Goal: Task Accomplishment & Management: Use online tool/utility

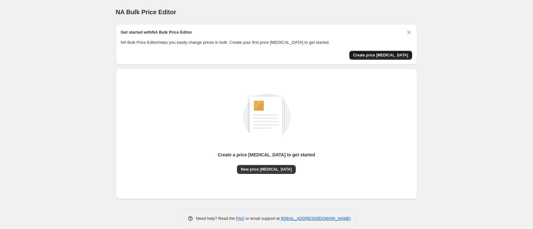
click at [368, 53] on span "Create price [MEDICAL_DATA]" at bounding box center [380, 55] width 55 height 5
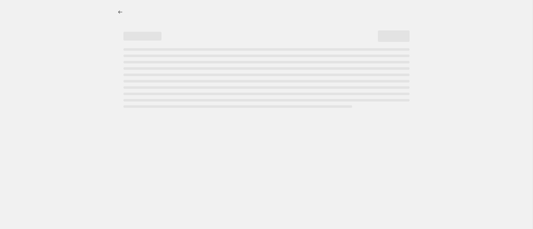
select select "percentage"
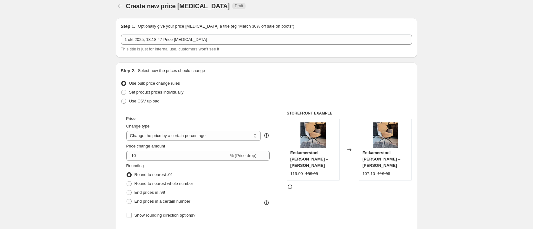
scroll to position [6, 0]
click at [148, 104] on label "Use CSV upload" at bounding box center [140, 100] width 39 height 9
click at [122, 99] on input "Use CSV upload" at bounding box center [121, 98] width 0 height 0
radio input "true"
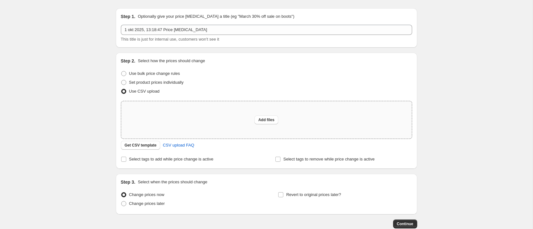
scroll to position [18, 0]
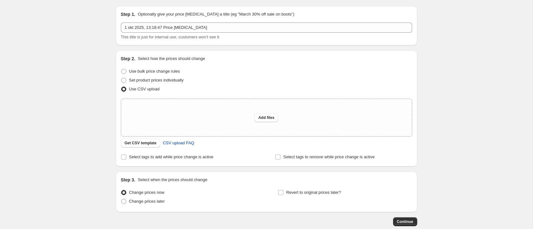
click at [184, 142] on span "CSV upload FAQ" at bounding box center [178, 143] width 31 height 6
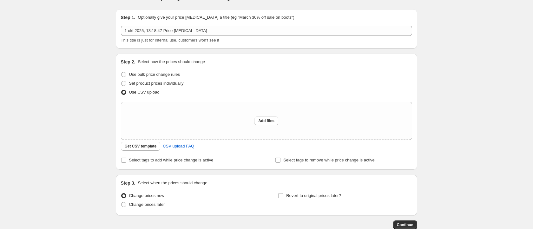
scroll to position [14, 0]
click at [258, 122] on button "Add files" at bounding box center [266, 121] width 24 height 9
type input "C:\fakepath\Starfurn prijzen - csv_template_user_65267.csv"
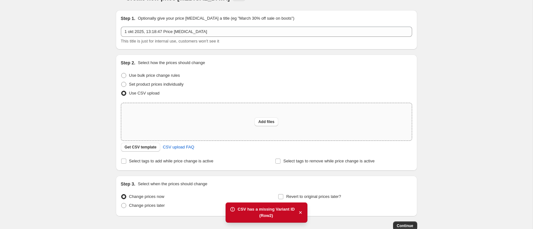
scroll to position [14, 0]
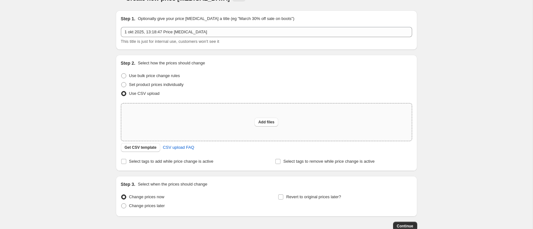
click at [280, 122] on div "Add files" at bounding box center [266, 121] width 291 height 37
type input "C:\fakepath\Starfurn prijzen - csv_template_user_65267 (1).csv"
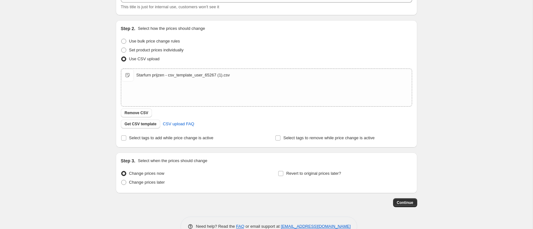
scroll to position [60, 0]
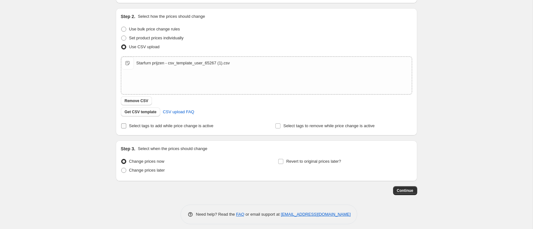
click at [170, 128] on span "Select tags to add while price change is active" at bounding box center [171, 125] width 84 height 5
click at [126, 128] on input "Select tags to add while price change is active" at bounding box center [123, 125] width 5 height 5
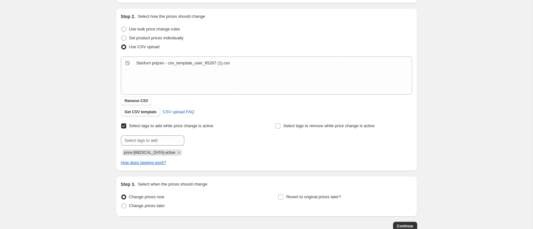
click at [170, 128] on span "Select tags to add while price change is active" at bounding box center [171, 125] width 84 height 5
click at [126, 128] on input "Select tags to add while price change is active" at bounding box center [123, 125] width 5 height 5
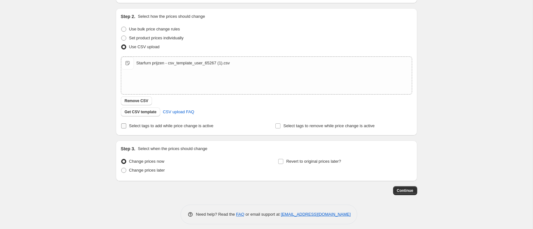
click at [172, 127] on span "Select tags to add while price change is active" at bounding box center [171, 125] width 84 height 5
click at [126, 127] on input "Select tags to add while price change is active" at bounding box center [123, 125] width 5 height 5
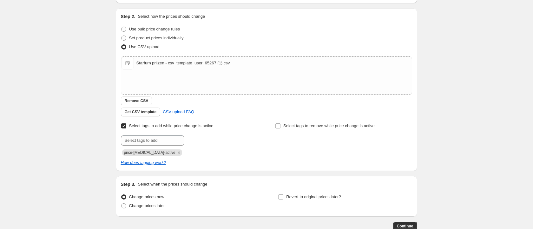
click at [172, 127] on span "Select tags to add while price change is active" at bounding box center [171, 125] width 84 height 5
click at [126, 127] on input "Select tags to add while price change is active" at bounding box center [123, 125] width 5 height 5
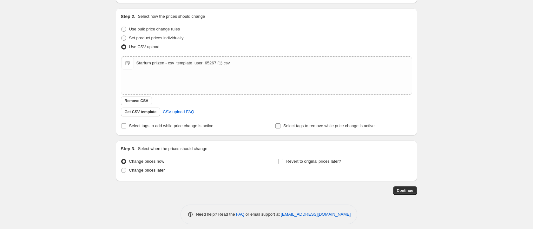
scroll to position [65, 0]
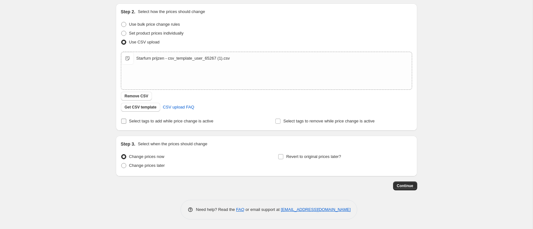
click at [171, 121] on span "Select tags to add while price change is active" at bounding box center [171, 121] width 84 height 5
click at [126, 121] on input "Select tags to add while price change is active" at bounding box center [123, 121] width 5 height 5
checkbox input "true"
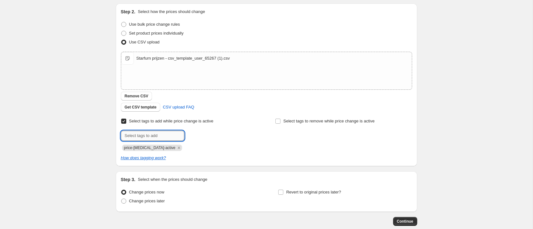
click at [161, 133] on input "text" at bounding box center [152, 136] width 63 height 10
type input "prijsaangepakst"
type input "prijsaangepast"
click at [176, 148] on icon "Remove price-change-job-active" at bounding box center [179, 148] width 6 height 6
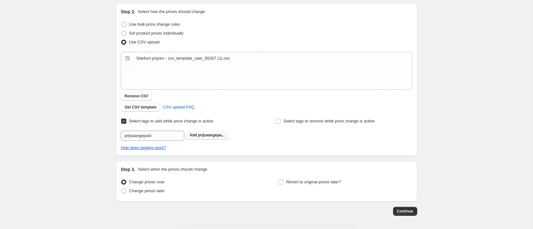
click at [205, 134] on span "prijsaangepa..." at bounding box center [211, 135] width 27 height 4
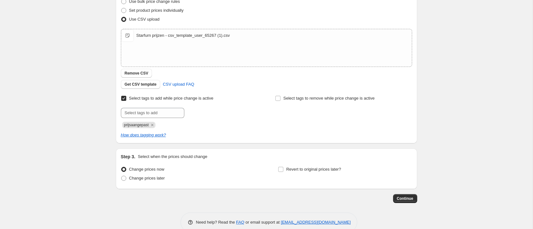
scroll to position [90, 0]
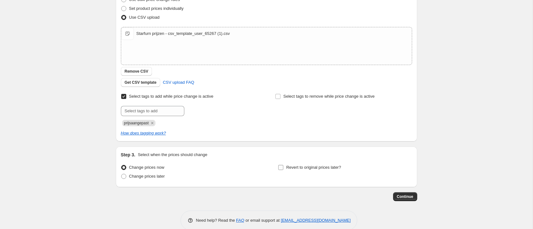
click at [308, 168] on span "Revert to original prices later?" at bounding box center [313, 167] width 55 height 5
click at [283, 168] on input "Revert to original prices later?" at bounding box center [280, 167] width 5 height 5
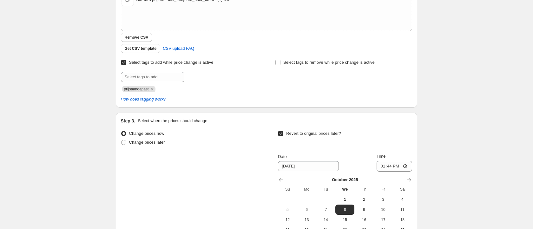
click at [302, 133] on span "Revert to original prices later?" at bounding box center [313, 133] width 55 height 5
click at [283, 133] on input "Revert to original prices later?" at bounding box center [280, 133] width 5 height 5
checkbox input "false"
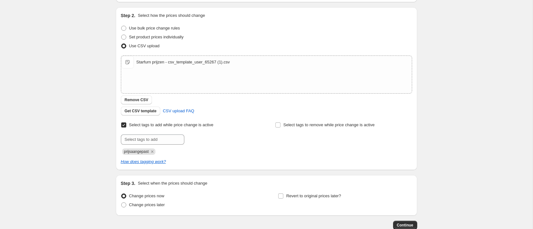
scroll to position [101, 0]
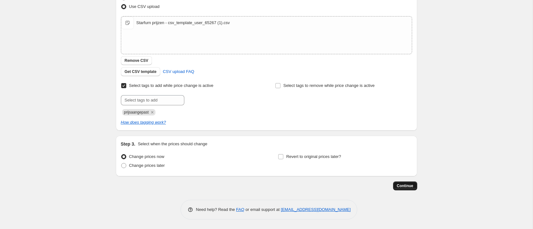
click at [410, 189] on button "Continue" at bounding box center [405, 185] width 24 height 9
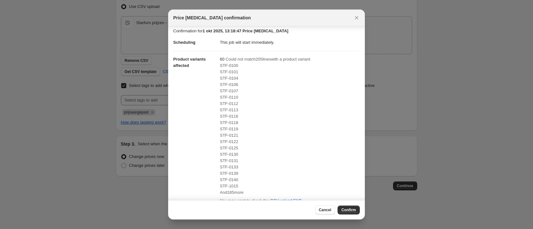
scroll to position [94, 0]
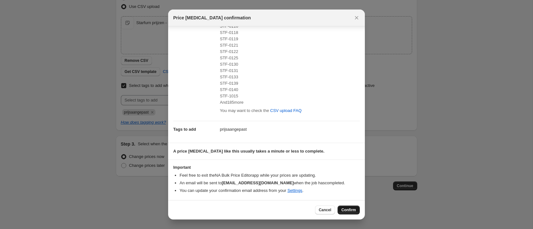
click at [348, 211] on span "Confirm" at bounding box center [348, 210] width 15 height 5
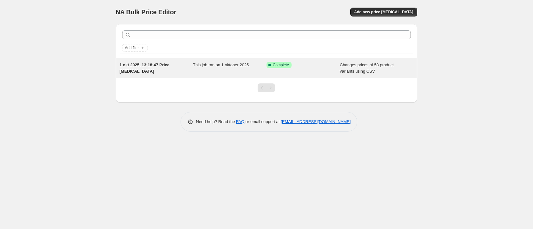
click at [209, 67] on span "This job ran on 1 oktober 2025." at bounding box center [221, 65] width 57 height 5
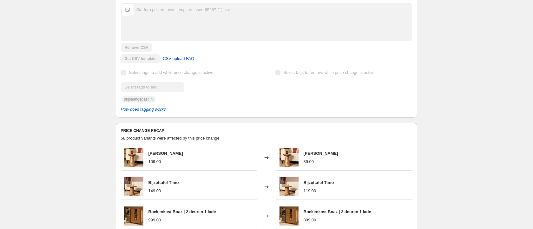
scroll to position [165, 0]
